Goal: Navigation & Orientation: Find specific page/section

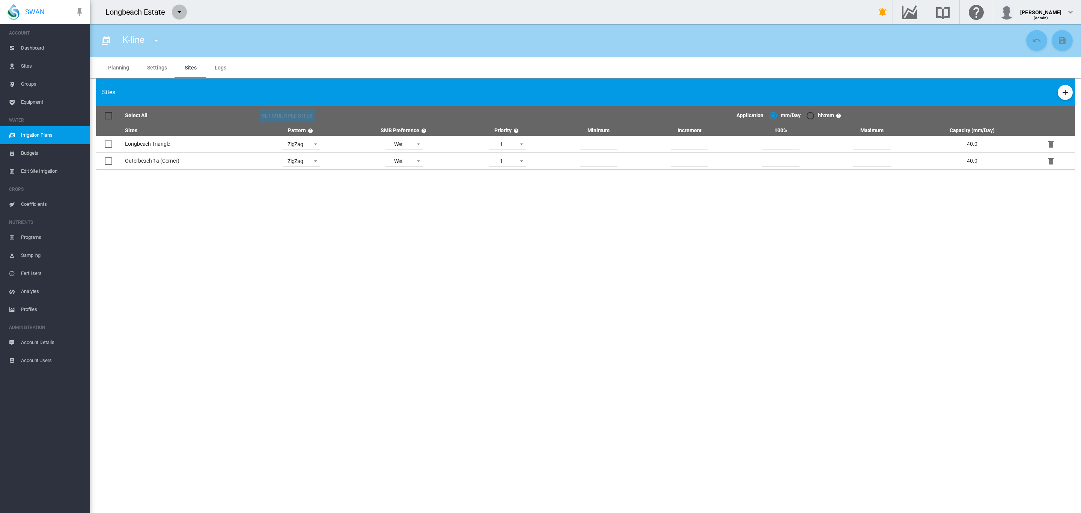
click at [177, 12] on md-icon "icon-menu-down" at bounding box center [179, 12] width 9 height 9
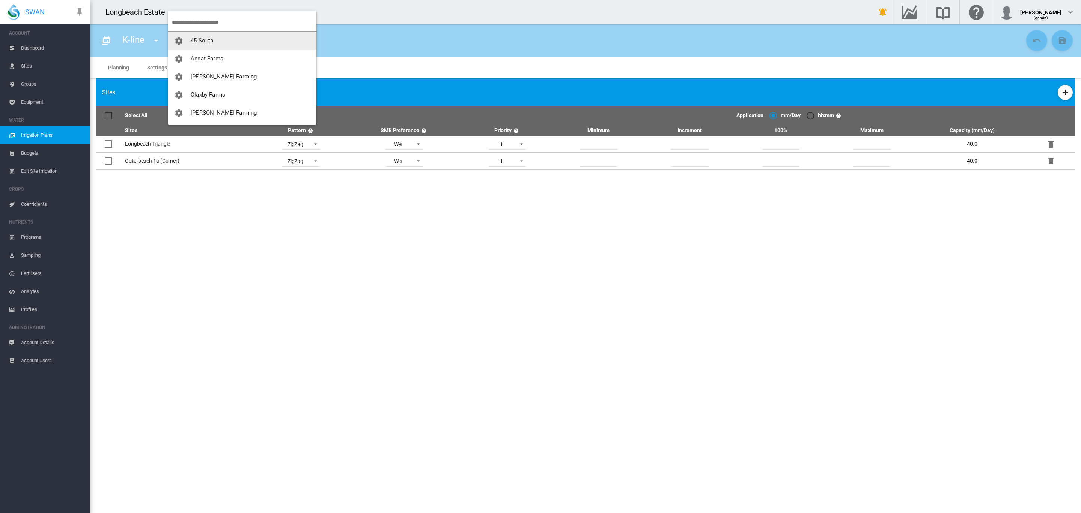
click at [388, 18] on md-backdrop at bounding box center [540, 256] width 1081 height 513
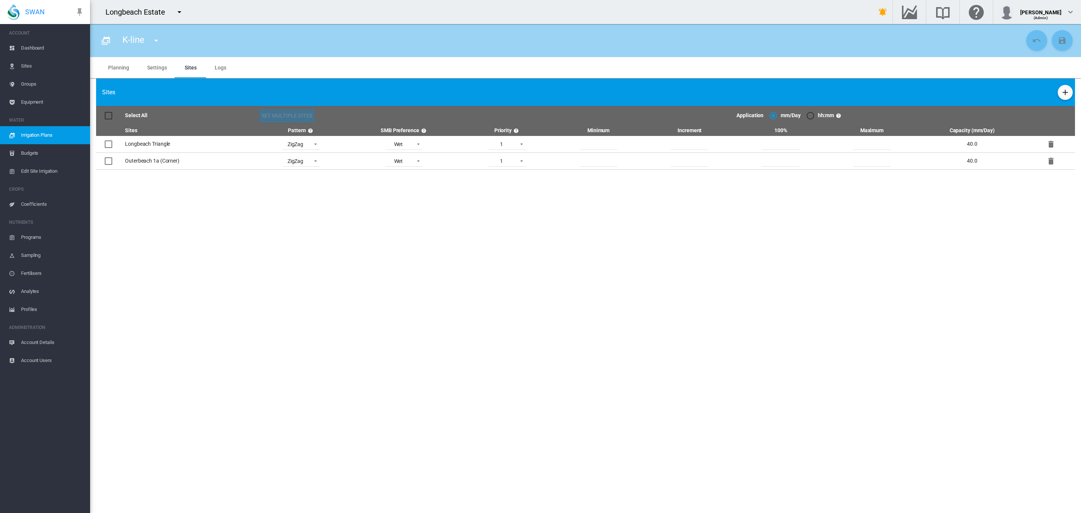
click at [179, 13] on md-icon "icon-menu-down" at bounding box center [179, 12] width 9 height 9
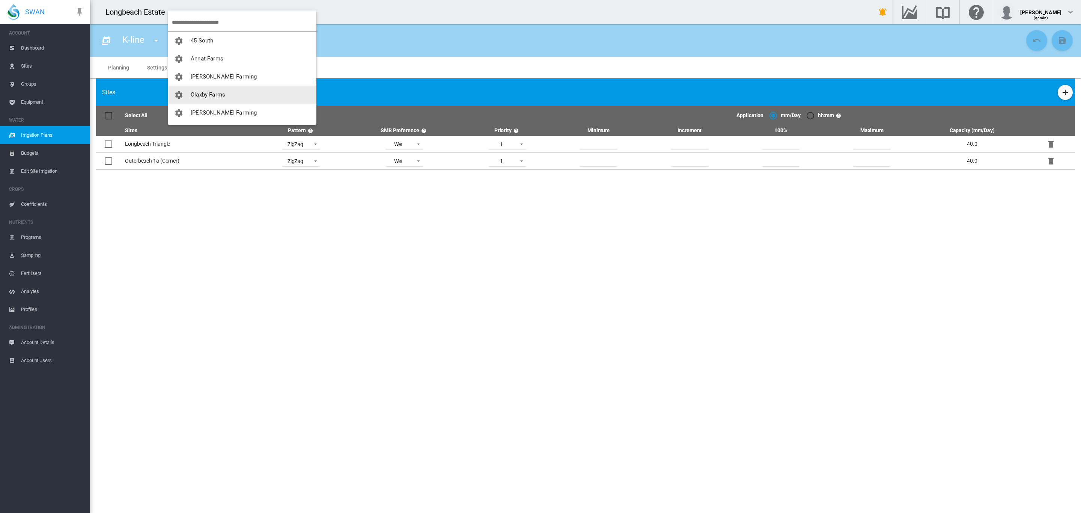
click at [216, 90] on button "Claxby Farms" at bounding box center [242, 95] width 148 height 18
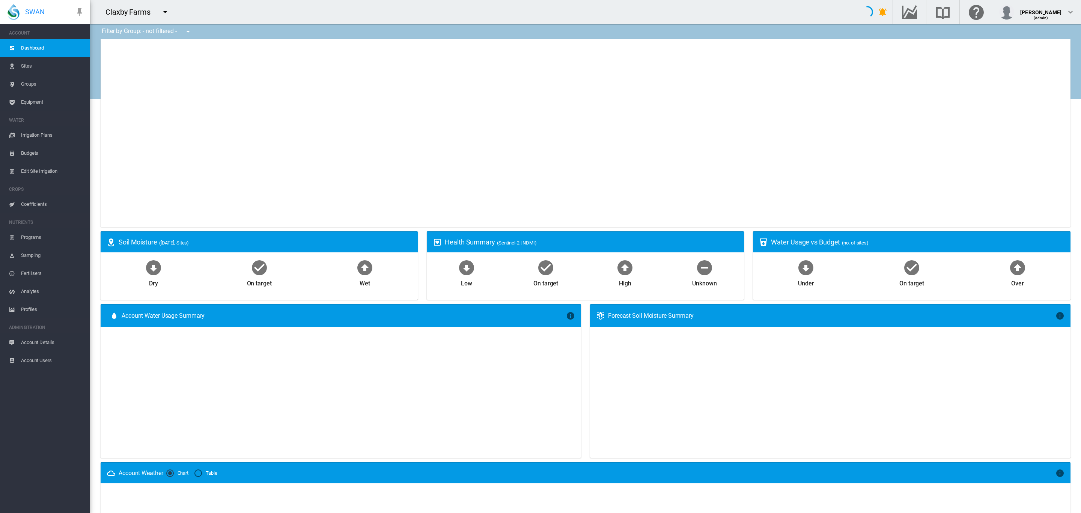
type input "**********"
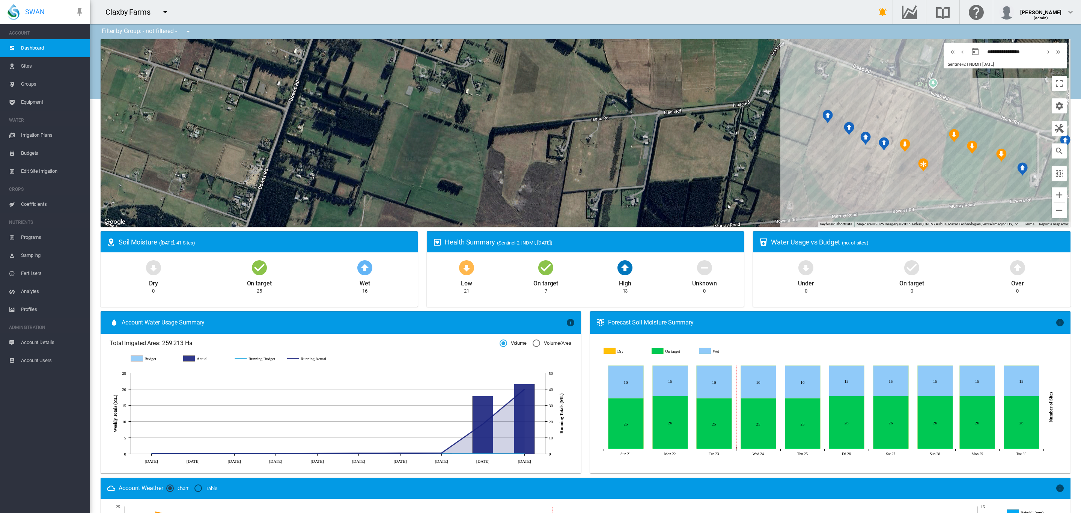
click at [822, 144] on div at bounding box center [586, 133] width 970 height 188
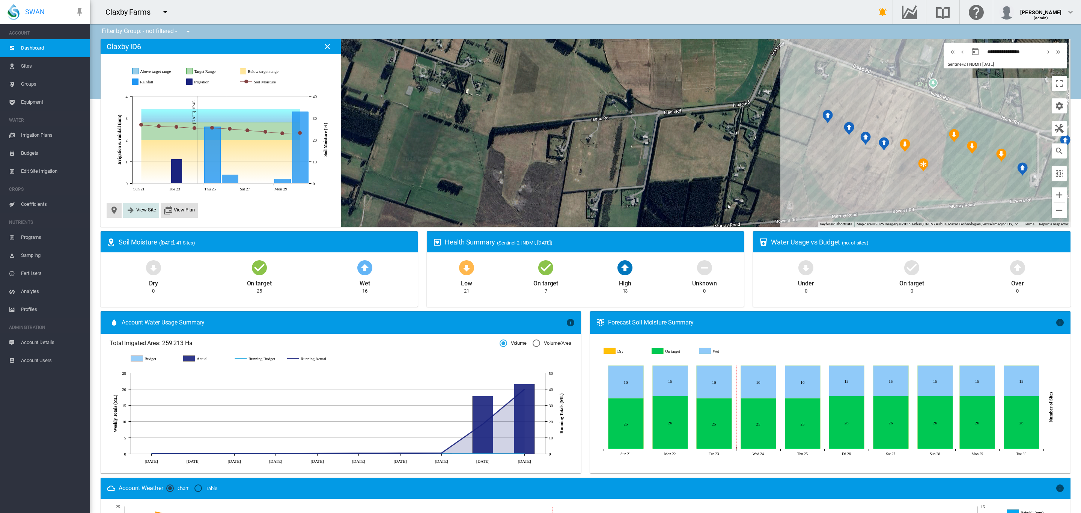
click at [143, 207] on span "View Site" at bounding box center [146, 210] width 20 height 6
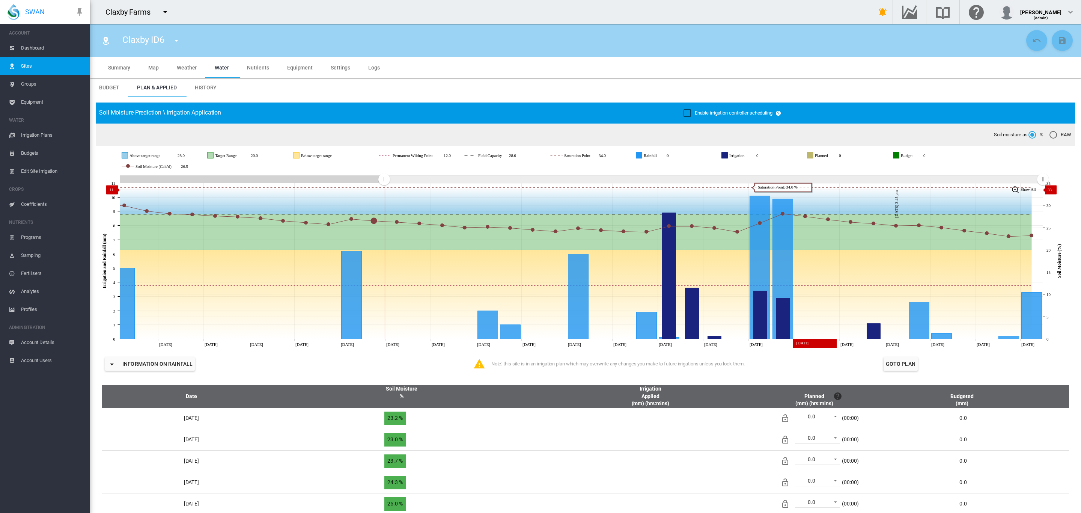
drag, startPoint x: 819, startPoint y: 182, endPoint x: 385, endPoint y: 189, distance: 434.2
click at [384, 189] on icon "JavaScript chart by amCharts [DATE] [DATE] Aug [DATE] Aug [DATE] [DATE] Sep [DA…" at bounding box center [581, 260] width 970 height 175
